Goal: Information Seeking & Learning: Learn about a topic

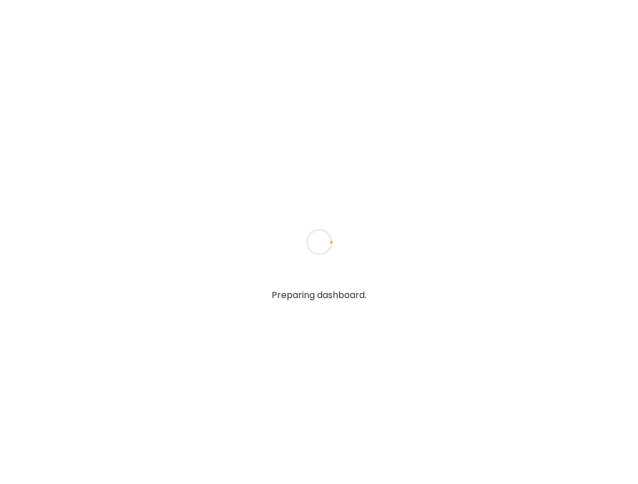
type input "**********"
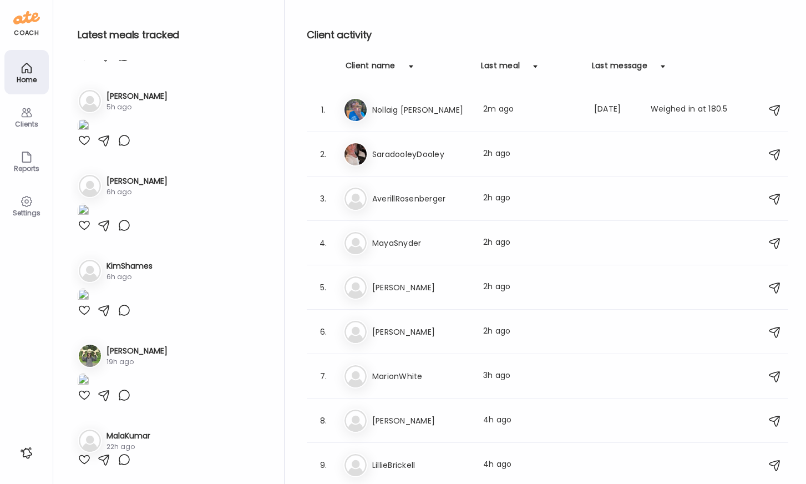
type input "**********"
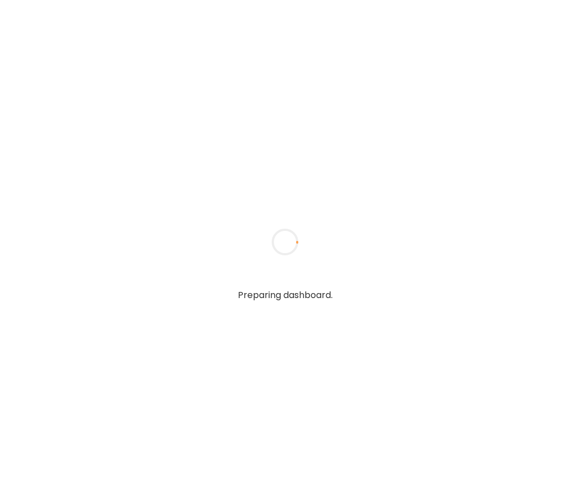
type input "**********"
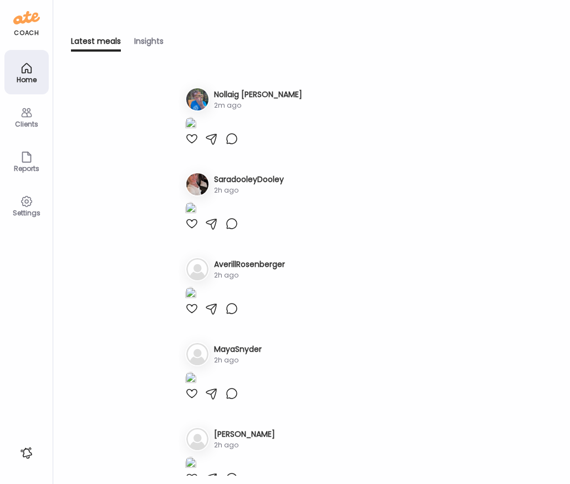
type input "**********"
click at [27, 195] on icon at bounding box center [26, 201] width 13 height 13
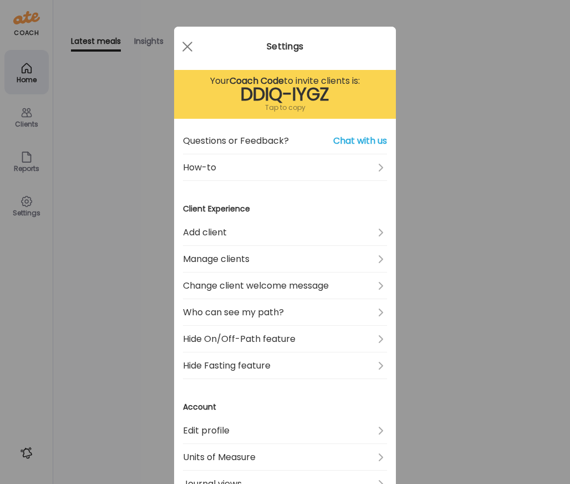
click at [294, 113] on div "Tap to copy" at bounding box center [285, 107] width 204 height 13
click at [434, 87] on div "Ate Coach Dashboard Wahoo! It’s official Take a moment to set up your Coach Pro…" at bounding box center [285, 242] width 570 height 484
click at [434, 87] on div "No Nollaig Jerman 2m ago" at bounding box center [311, 99] width 253 height 24
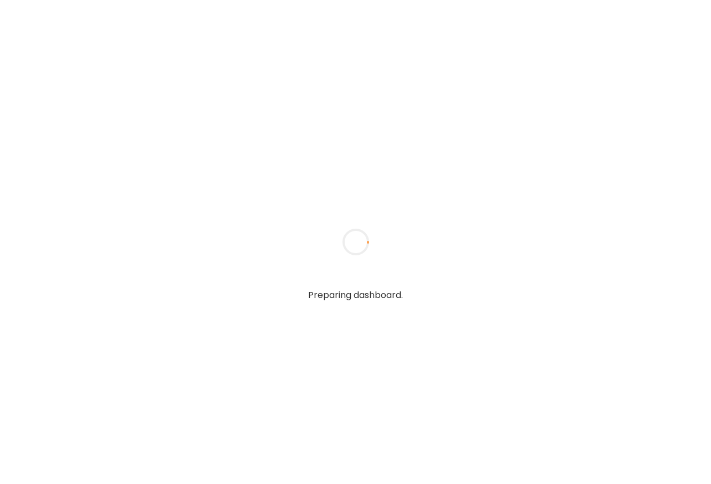
type input "**********"
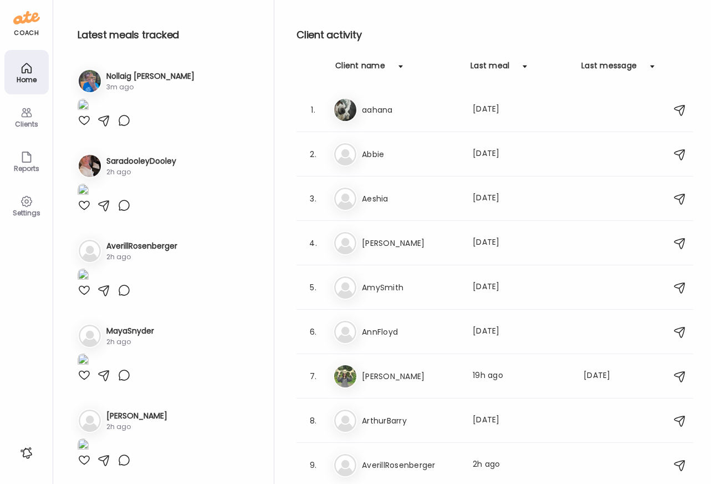
type input "**********"
click at [393, 56] on div "Client activity Client name Last meal Last message 1. aa aahana Last meal: 38d …" at bounding box center [495, 244] width 397 height 489
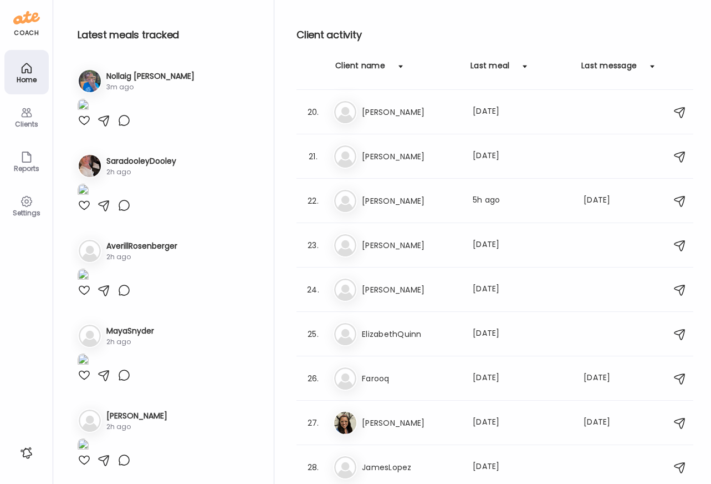
scroll to position [1462, 0]
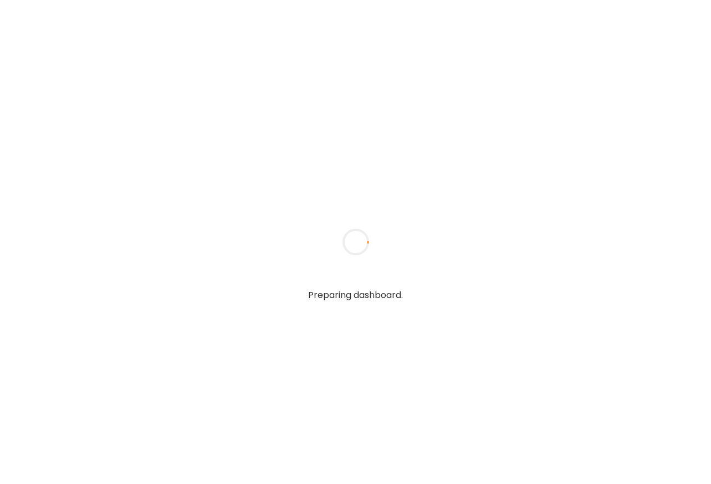
type input "**********"
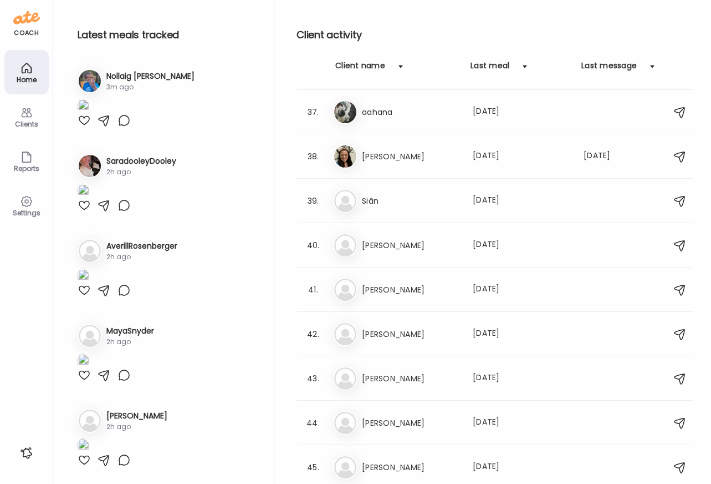
scroll to position [2083, 0]
type input "**********"
click at [385, 291] on h3 "[PERSON_NAME]" at bounding box center [411, 288] width 98 height 13
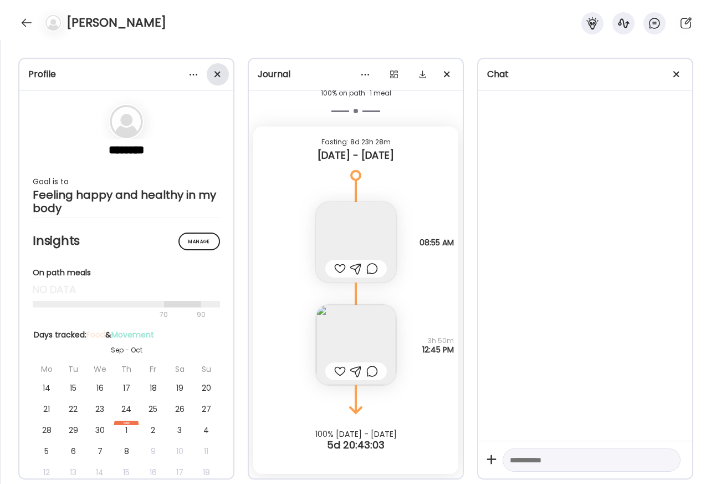
click at [220, 73] on div at bounding box center [218, 74] width 22 height 22
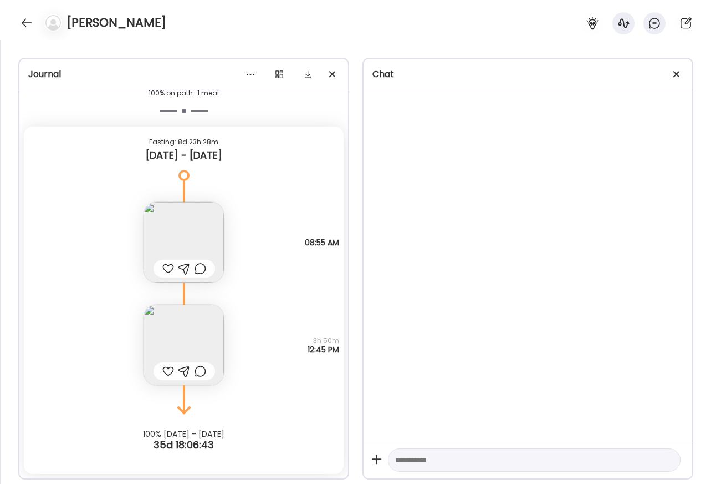
scroll to position [5019, 0]
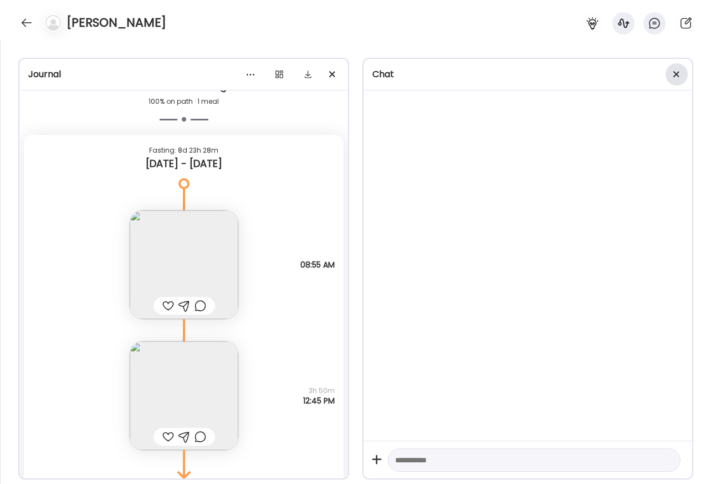
click at [679, 74] on div at bounding box center [677, 74] width 22 height 22
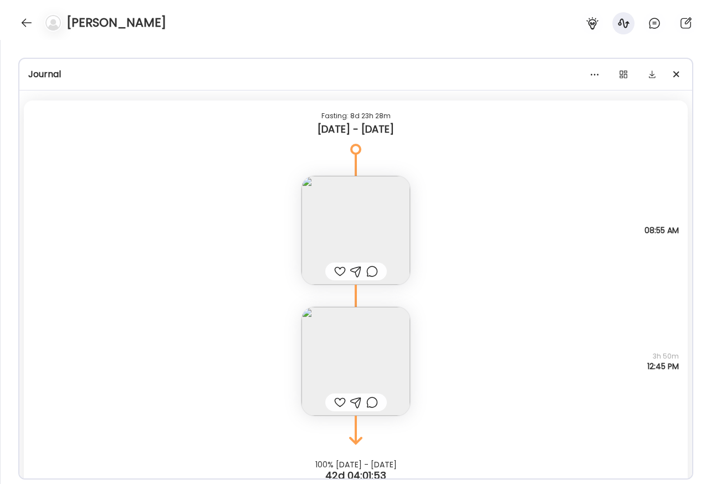
scroll to position [5055, 0]
click at [378, 215] on img at bounding box center [356, 229] width 109 height 109
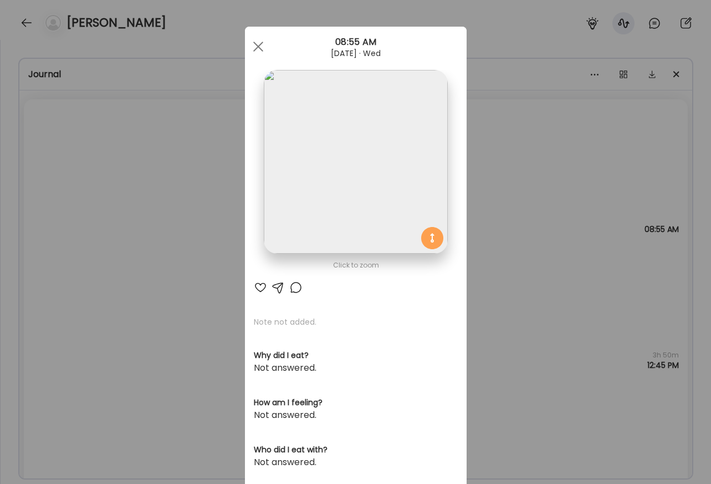
click at [358, 185] on img at bounding box center [356, 162] width 184 height 184
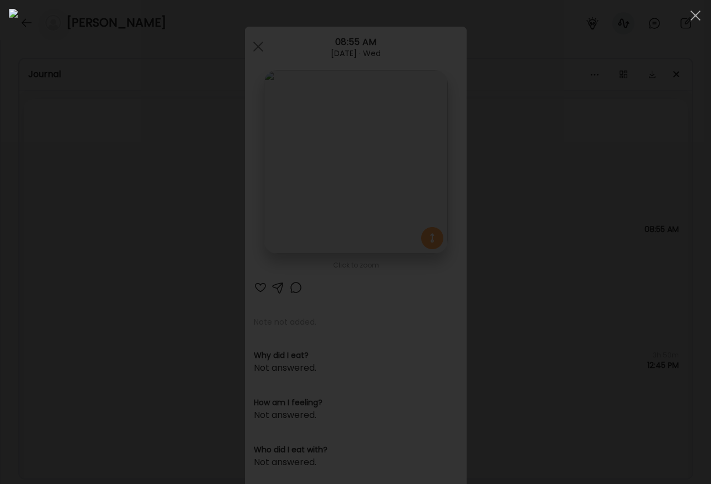
click at [632, 127] on div at bounding box center [356, 242] width 694 height 466
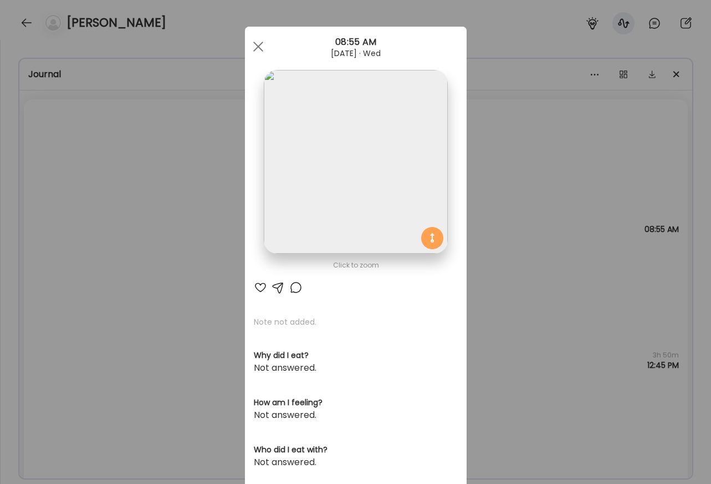
click at [596, 150] on div "Ate Coach Dashboard Wahoo! It’s official Take a moment to set up your Coach Pro…" at bounding box center [355, 242] width 711 height 484
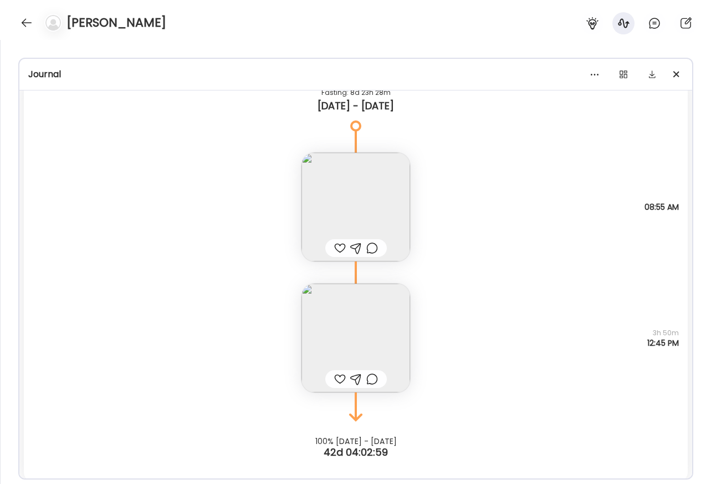
scroll to position [5084, 0]
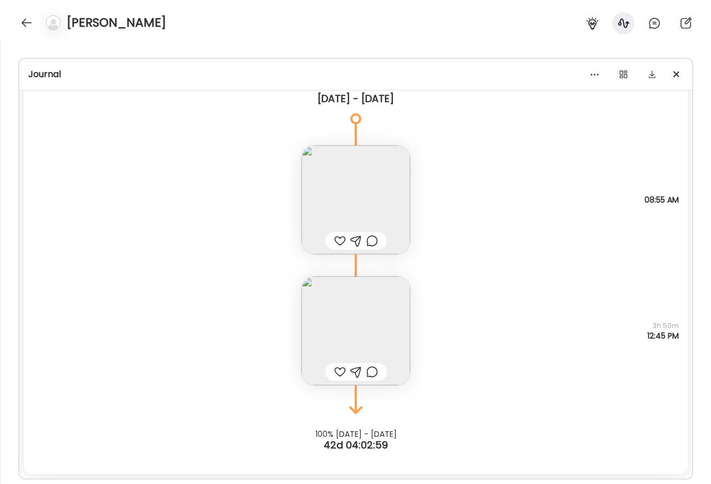
click at [372, 324] on img at bounding box center [356, 330] width 109 height 109
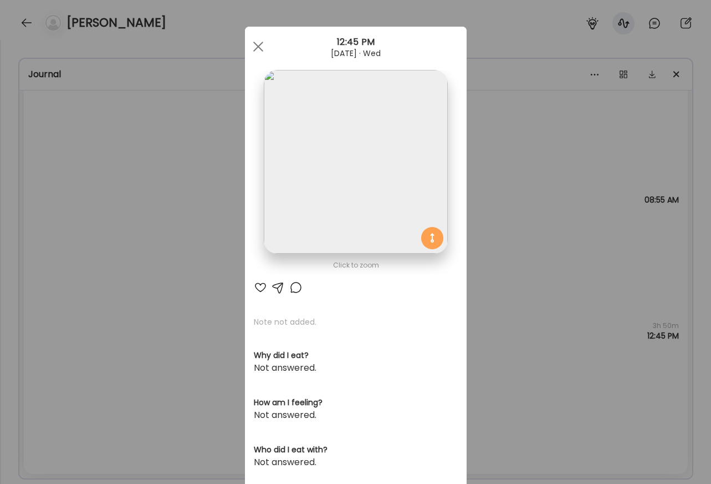
click at [373, 185] on img at bounding box center [356, 162] width 184 height 184
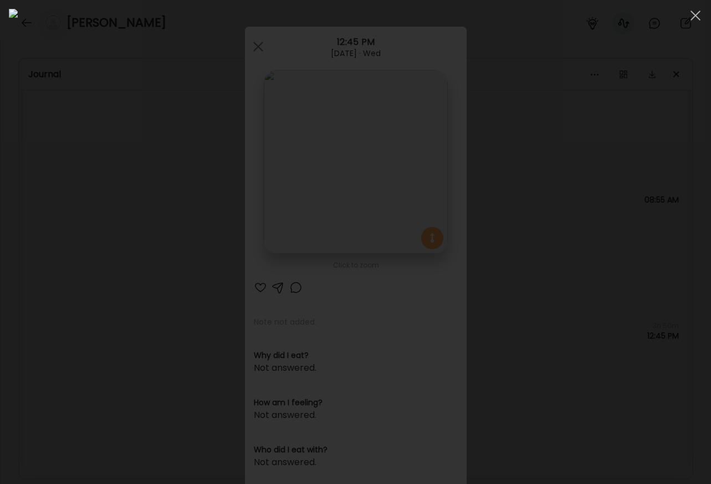
click at [665, 206] on div at bounding box center [356, 242] width 694 height 466
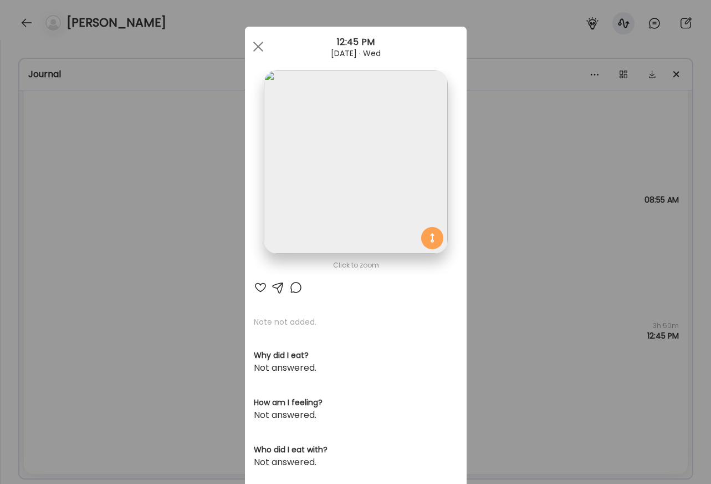
click at [527, 285] on div "Ate Coach Dashboard Wahoo! It’s official Take a moment to set up your Coach Pro…" at bounding box center [355, 242] width 711 height 484
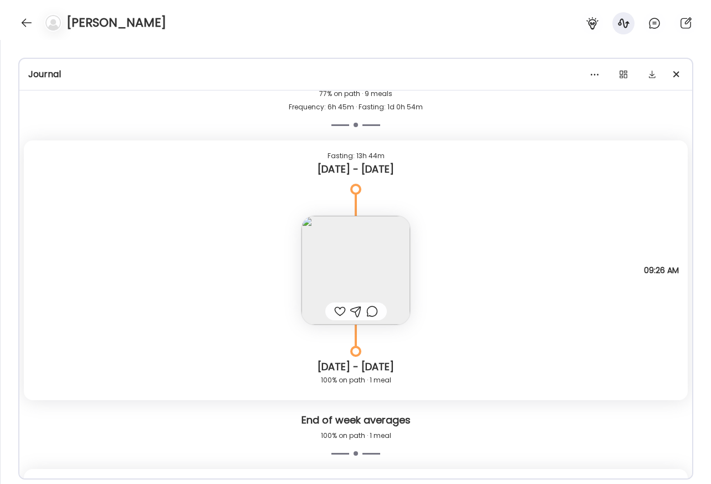
scroll to position [4673, 0]
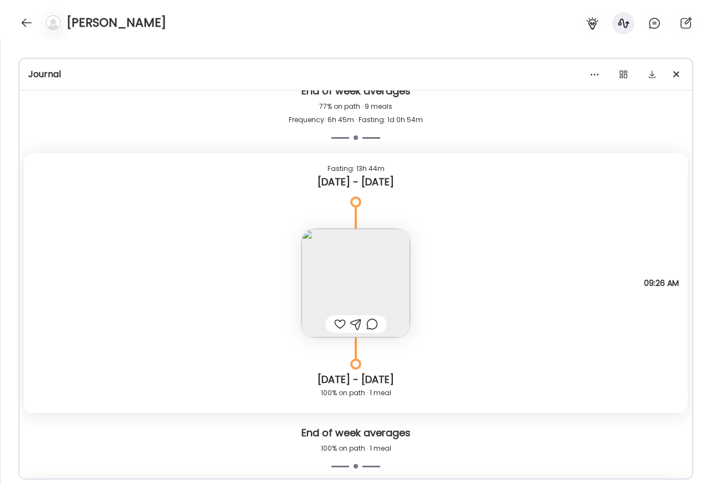
click at [365, 280] on img at bounding box center [356, 282] width 109 height 109
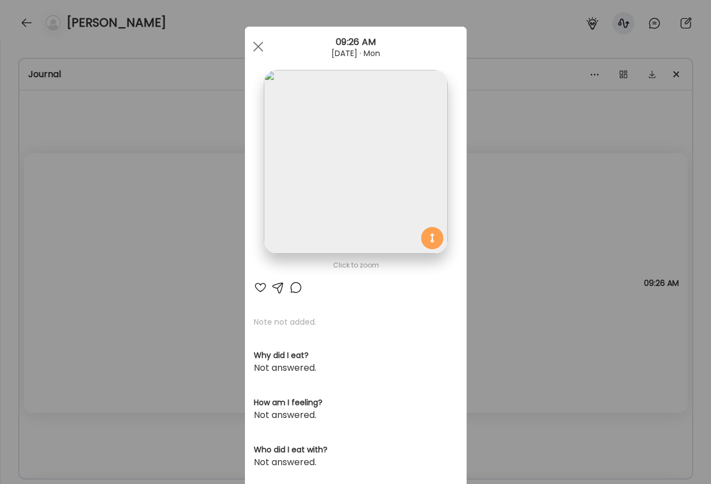
click at [380, 160] on img at bounding box center [356, 162] width 184 height 184
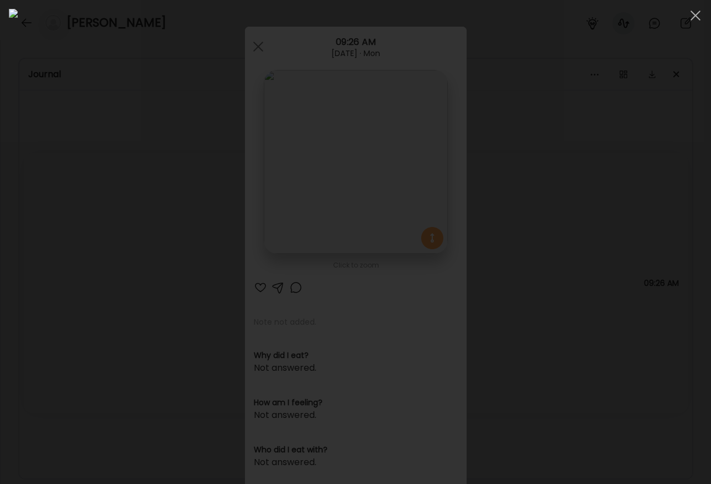
click at [635, 288] on div at bounding box center [356, 242] width 694 height 466
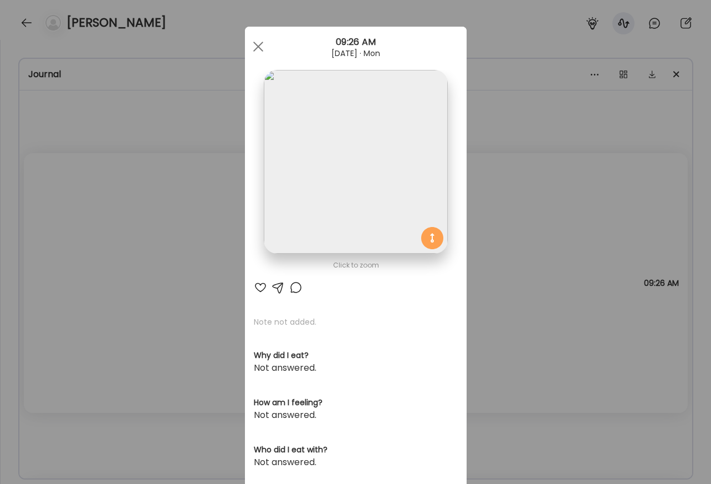
click at [412, 214] on img at bounding box center [356, 162] width 184 height 184
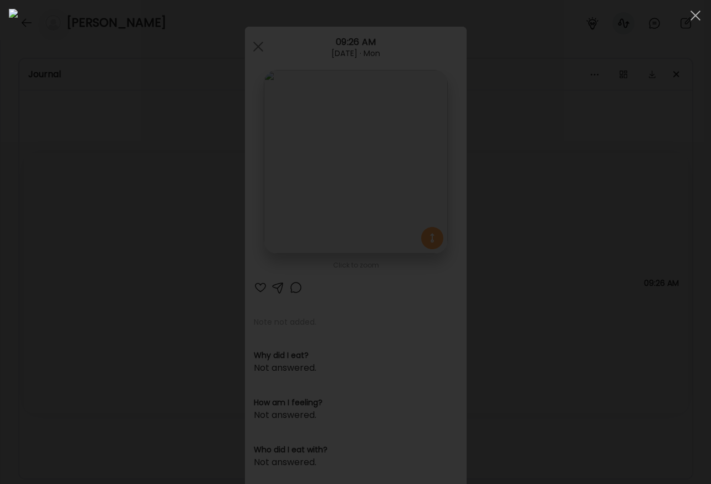
click at [633, 150] on div at bounding box center [356, 242] width 694 height 466
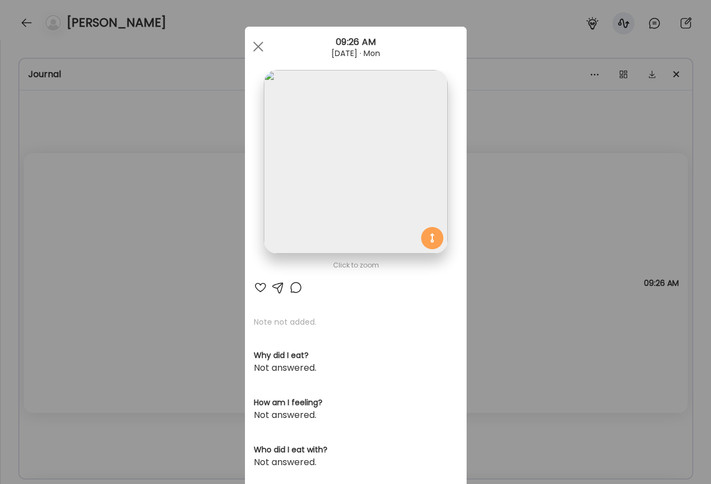
click at [503, 198] on div "Ate Coach Dashboard Wahoo! It’s official Take a moment to set up your Coach Pro…" at bounding box center [355, 242] width 711 height 484
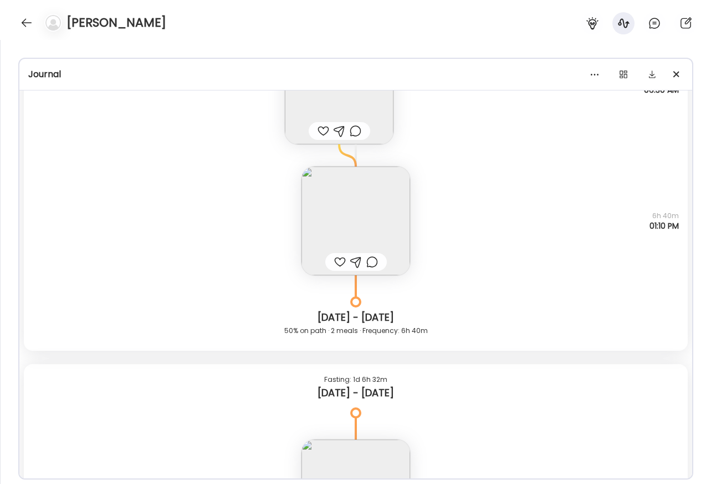
scroll to position [4161, 0]
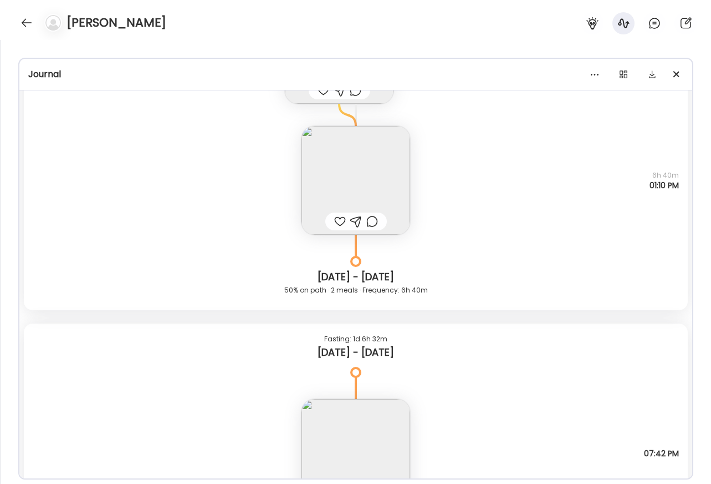
click at [362, 186] on img at bounding box center [356, 180] width 109 height 109
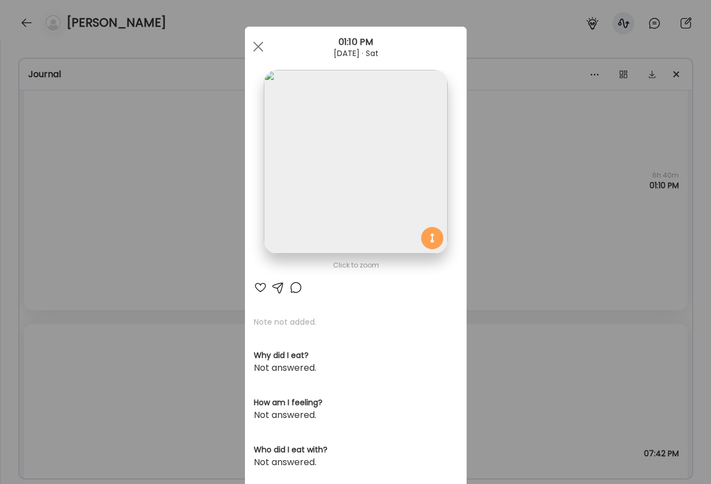
click at [367, 157] on img at bounding box center [356, 162] width 184 height 184
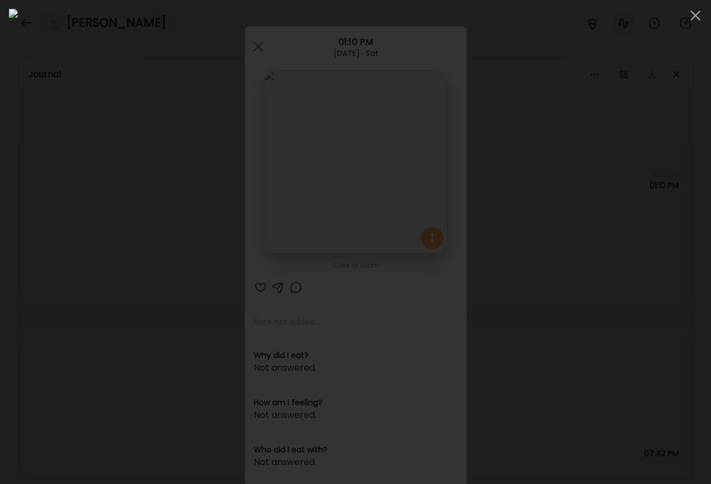
click at [650, 153] on div at bounding box center [356, 242] width 694 height 466
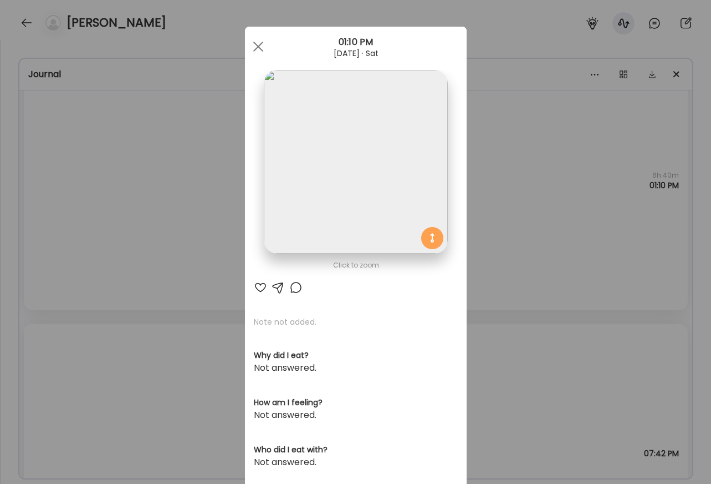
click at [531, 196] on div "Ate Coach Dashboard Wahoo! It’s official Take a moment to set up your Coach Pro…" at bounding box center [355, 242] width 711 height 484
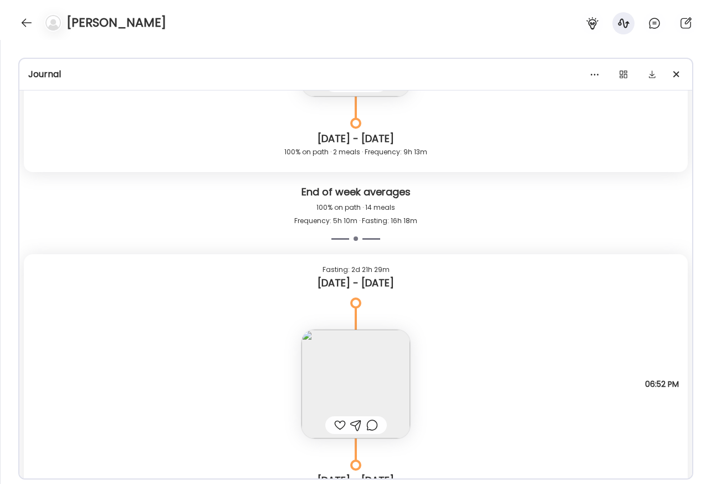
scroll to position [2465, 0]
